Goal: Information Seeking & Learning: Learn about a topic

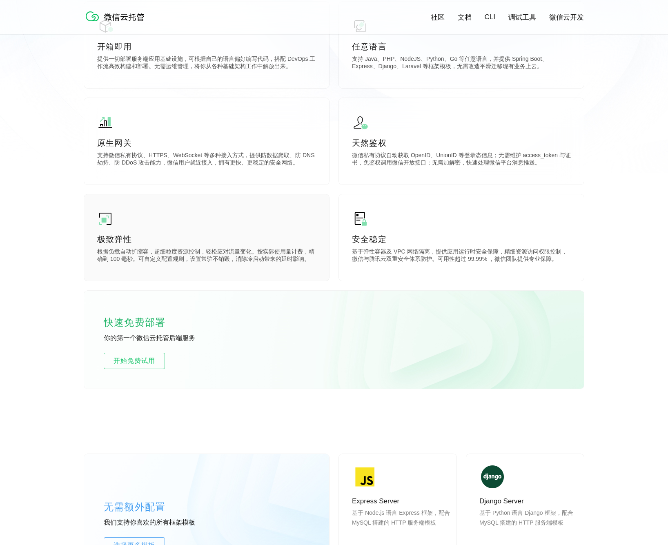
scroll to position [274, 0]
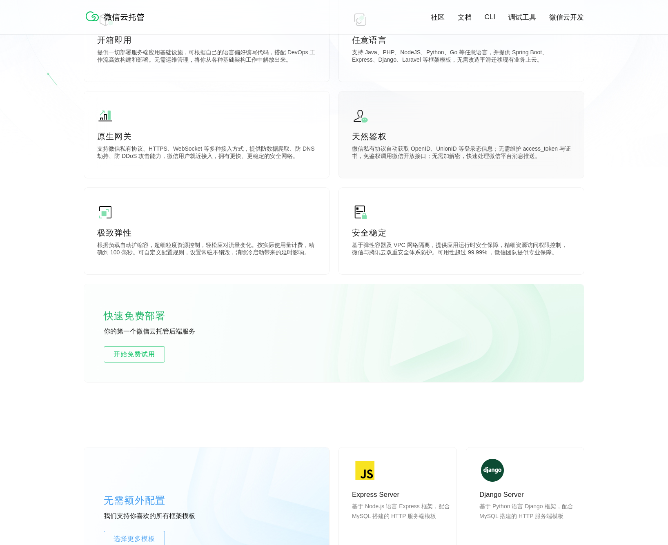
click at [415, 147] on p "微信私有协议自动获取 OpenID、UnionID 等登录态信息；无需维护 access_token 与证书，免鉴权调用微信开放接口；无需加解密，快速处理微信…" at bounding box center [461, 153] width 219 height 16
drag, startPoint x: 362, startPoint y: 149, endPoint x: 480, endPoint y: 149, distance: 117.6
click at [479, 149] on p "微信私有协议自动获取 OpenID、UnionID 等登录态信息；无需维护 access_token 与证书，免鉴权调用微信开放接口；无需加解密，快速处理微信…" at bounding box center [461, 153] width 219 height 16
click at [490, 151] on p "微信私有协议自动获取 OpenID、UnionID 等登录态信息；无需维护 access_token 与证书，免鉴权调用微信开放接口；无需加解密，快速处理微信…" at bounding box center [461, 153] width 219 height 16
drag, startPoint x: 357, startPoint y: 149, endPoint x: 469, endPoint y: 149, distance: 112.3
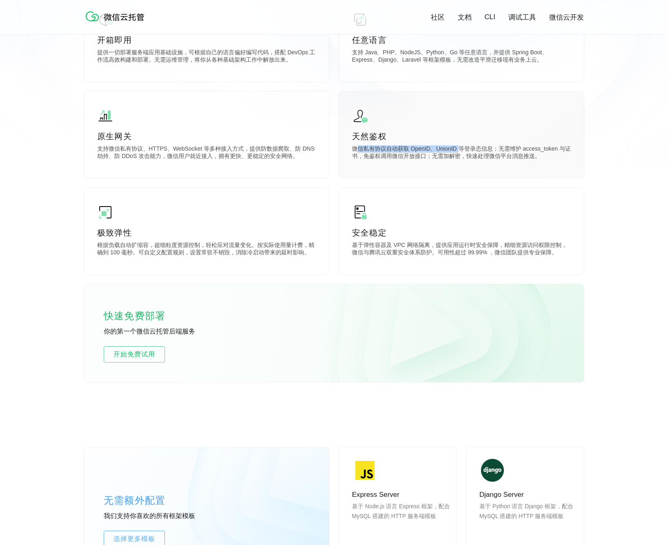
click at [462, 147] on p "微信私有协议自动获取 OpenID、UnionID 等登录态信息；无需维护 access_token 与证书，免鉴权调用微信开放接口；无需加解密，快速处理微信…" at bounding box center [461, 153] width 219 height 16
click at [469, 149] on p "微信私有协议自动获取 OpenID、UnionID 等登录态信息；无需维护 access_token 与证书，免鉴权调用微信开放接口；无需加解密，快速处理微信…" at bounding box center [461, 153] width 219 height 16
drag, startPoint x: 496, startPoint y: 149, endPoint x: 412, endPoint y: 149, distance: 83.3
click at [412, 149] on p "微信私有协议自动获取 OpenID、UnionID 等登录态信息；无需维护 access_token 与证书，免鉴权调用微信开放接口；无需加解密，快速处理微信…" at bounding box center [461, 153] width 219 height 16
click at [410, 150] on p "微信私有协议自动获取 OpenID、UnionID 等登录态信息；无需维护 access_token 与证书，免鉴权调用微信开放接口；无需加解密，快速处理微信…" at bounding box center [461, 153] width 219 height 16
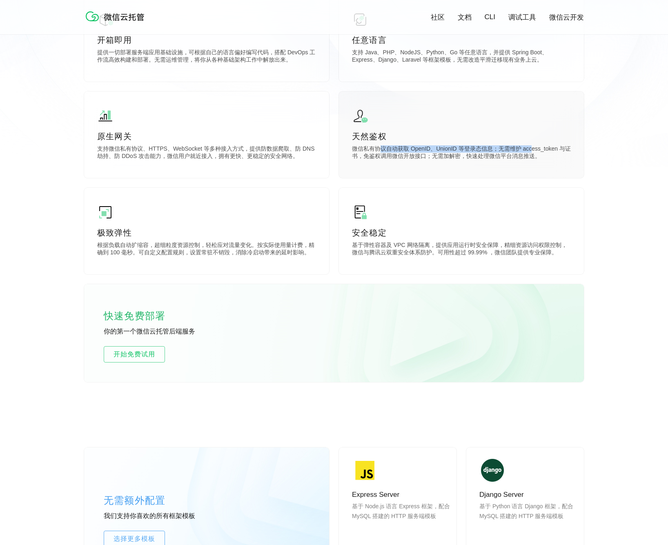
drag, startPoint x: 383, startPoint y: 147, endPoint x: 540, endPoint y: 151, distance: 156.8
click at [534, 150] on p "微信私有协议自动获取 OpenID、UnionID 等登录态信息；无需维护 access_token 与证书，免鉴权调用微信开放接口；无需加解密，快速处理微信…" at bounding box center [461, 153] width 219 height 16
click at [558, 151] on p "微信私有协议自动获取 OpenID、UnionID 等登录态信息；无需维护 access_token 与证书，免鉴权调用微信开放接口；无需加解密，快速处理微信…" at bounding box center [461, 153] width 219 height 16
drag, startPoint x: 539, startPoint y: 152, endPoint x: 510, endPoint y: 153, distance: 29.4
click at [510, 153] on p "微信私有协议自动获取 OpenID、UnionID 等登录态信息；无需维护 access_token 与证书，免鉴权调用微信开放接口；无需加解密，快速处理微信…" at bounding box center [461, 153] width 219 height 16
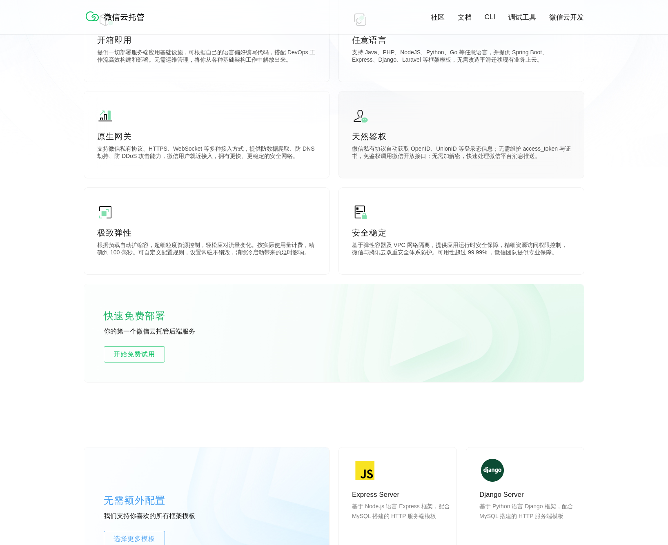
click at [508, 154] on p "微信私有协议自动获取 OpenID、UnionID 等登录态信息；无需维护 access_token 与证书，免鉴权调用微信开放接口；无需加解密，快速处理微信…" at bounding box center [461, 153] width 219 height 16
drag, startPoint x: 508, startPoint y: 149, endPoint x: 561, endPoint y: 149, distance: 53.1
click at [561, 149] on p "微信私有协议自动获取 OpenID、UnionID 等登录态信息；无需维护 access_token 与证书，免鉴权调用微信开放接口；无需加解密，快速处理微信…" at bounding box center [461, 153] width 219 height 16
click at [551, 164] on div "天然鉴权 微信私有协议自动获取 OpenID、UnionID 等登录态信息；无需维护 access_token 与证书，免鉴权调用微信开放接口；无需加解密，快…" at bounding box center [461, 134] width 245 height 87
drag, startPoint x: 522, startPoint y: 158, endPoint x: 404, endPoint y: 160, distance: 118.4
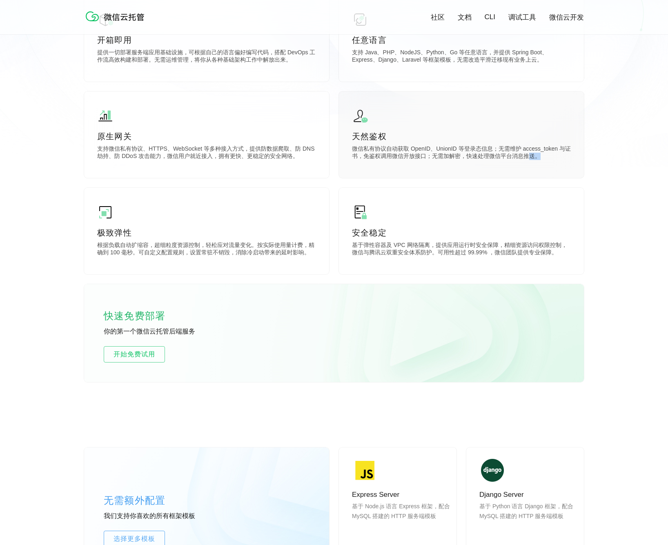
click at [405, 160] on p "微信私有协议自动获取 OpenID、UnionID 等登录态信息；无需维护 access_token 与证书，免鉴权调用微信开放接口；无需加解密，快速处理微信…" at bounding box center [461, 153] width 219 height 16
click at [403, 160] on p "微信私有协议自动获取 OpenID、UnionID 等登录态信息；无需维护 access_token 与证书，免鉴权调用微信开放接口；无需加解密，快速处理微信…" at bounding box center [461, 153] width 219 height 16
drag, startPoint x: 367, startPoint y: 155, endPoint x: 473, endPoint y: 157, distance: 105.8
click at [468, 155] on p "微信私有协议自动获取 OpenID、UnionID 等登录态信息；无需维护 access_token 与证书，免鉴权调用微信开放接口；无需加解密，快速处理微信…" at bounding box center [461, 153] width 219 height 16
click at [473, 157] on p "微信私有协议自动获取 OpenID、UnionID 等登录态信息；无需维护 access_token 与证书，免鉴权调用微信开放接口；无需加解密，快速处理微信…" at bounding box center [461, 153] width 219 height 16
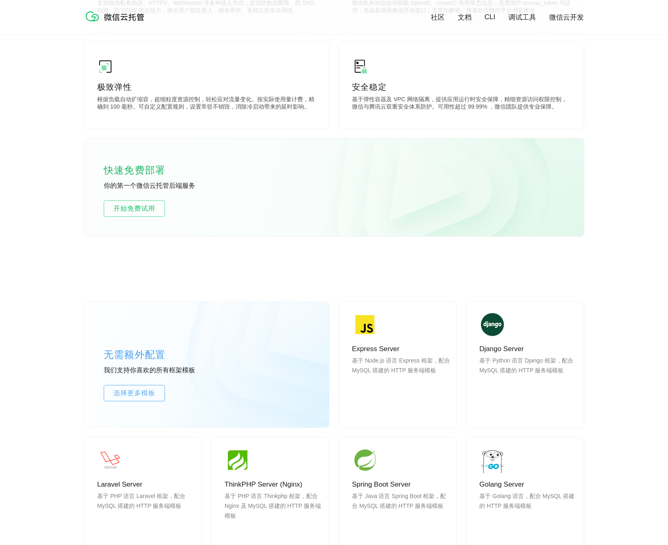
scroll to position [417, 0]
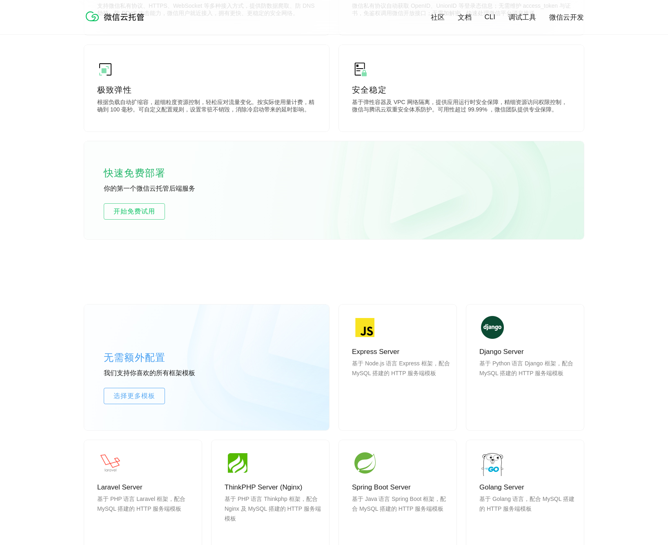
click at [464, 17] on link "文档" at bounding box center [465, 17] width 14 height 9
